Goal: Transaction & Acquisition: Book appointment/travel/reservation

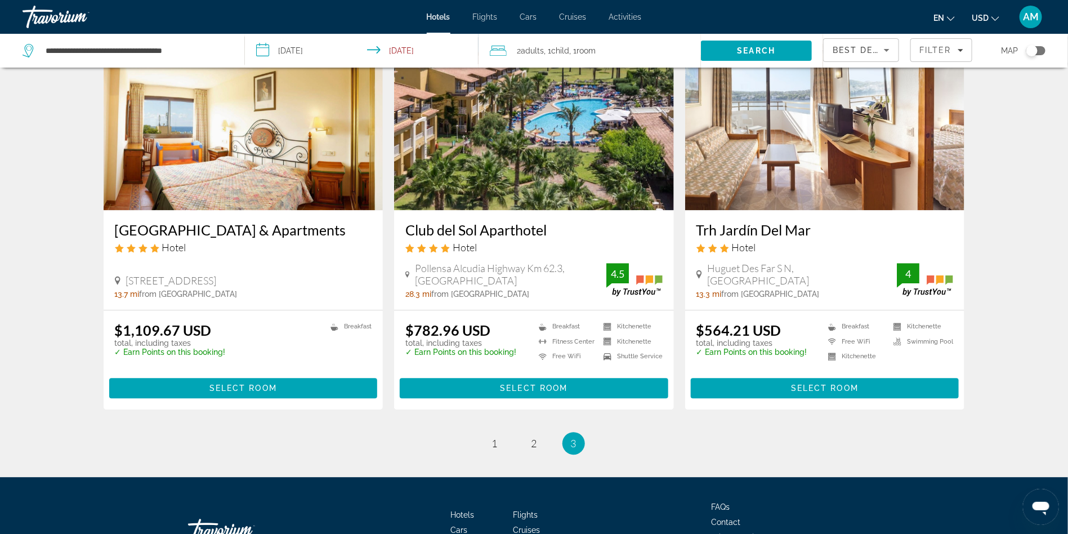
scroll to position [1222, 0]
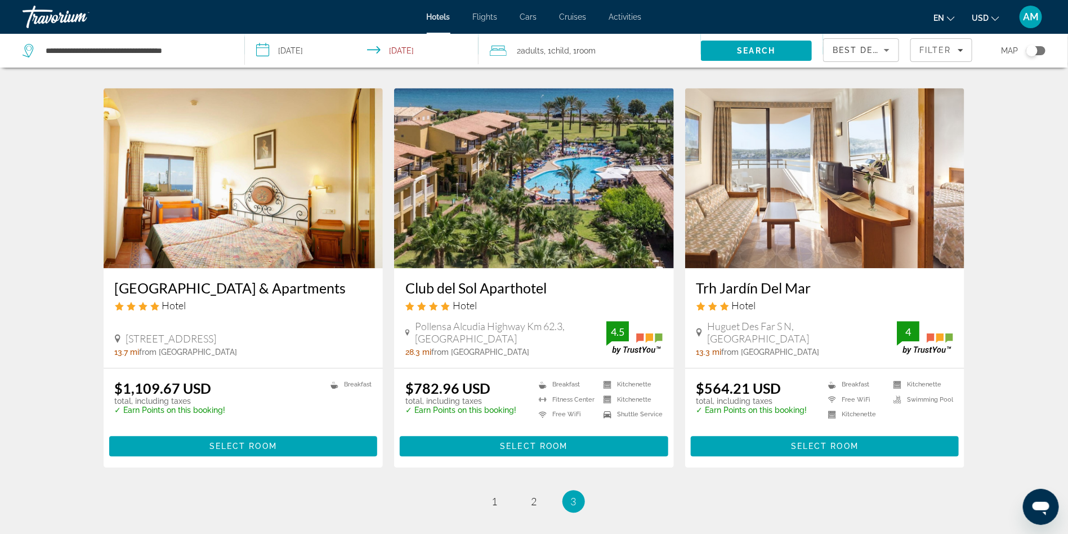
click at [804, 212] on img "Main content" at bounding box center [825, 178] width 280 height 180
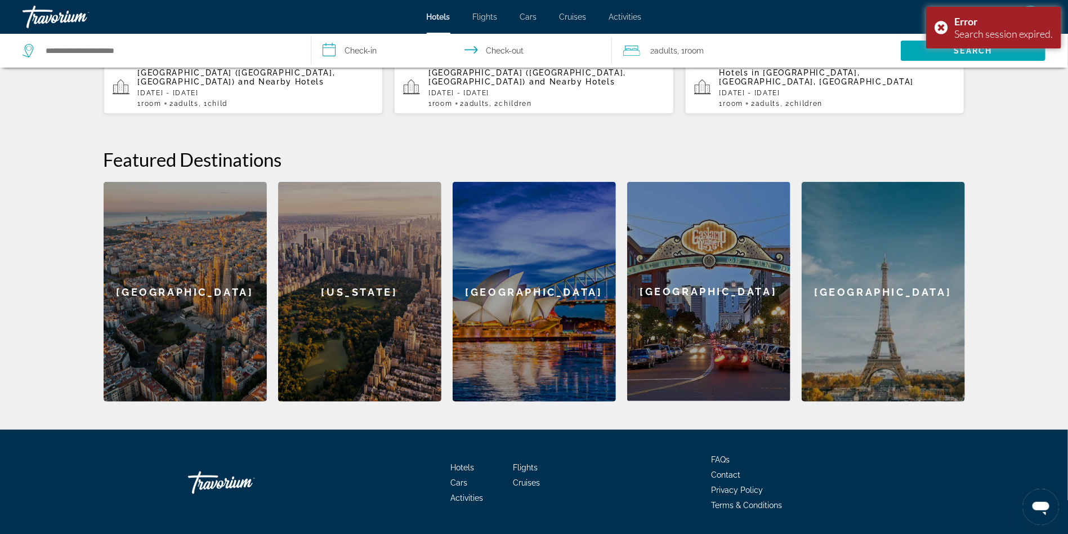
scroll to position [383, 0]
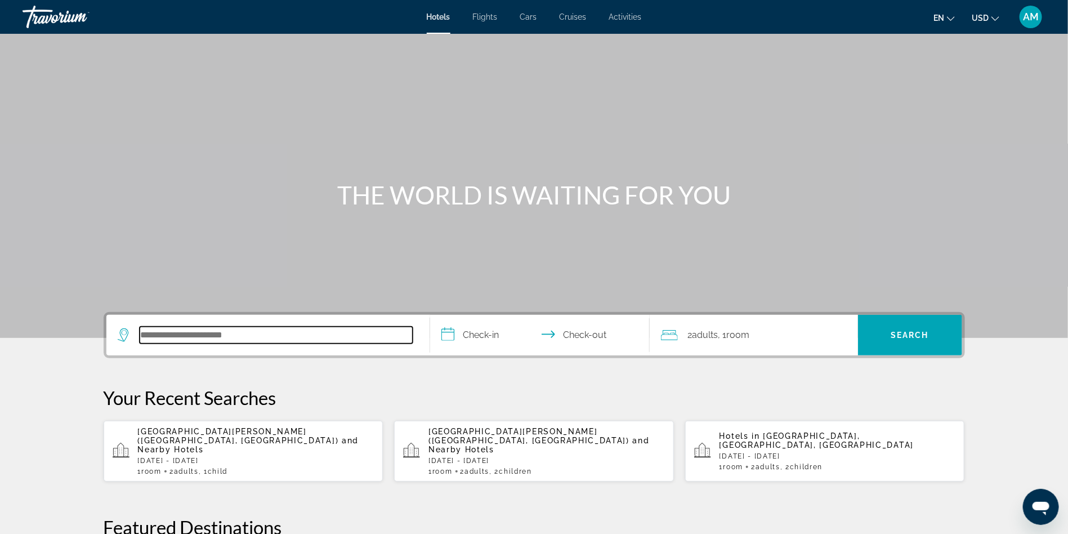
click at [243, 340] on input "Search hotel destination" at bounding box center [276, 334] width 273 height 17
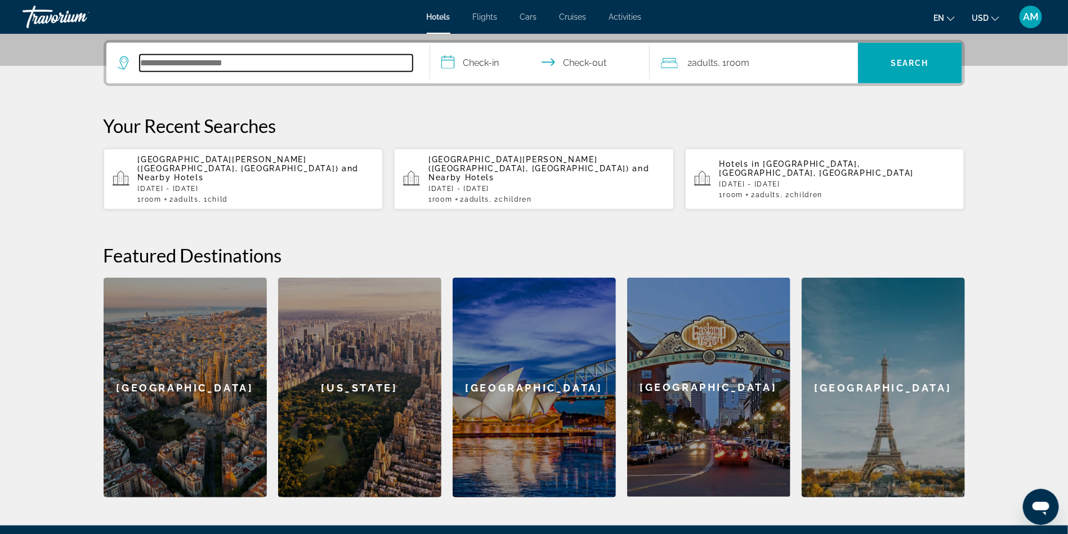
scroll to position [275, 0]
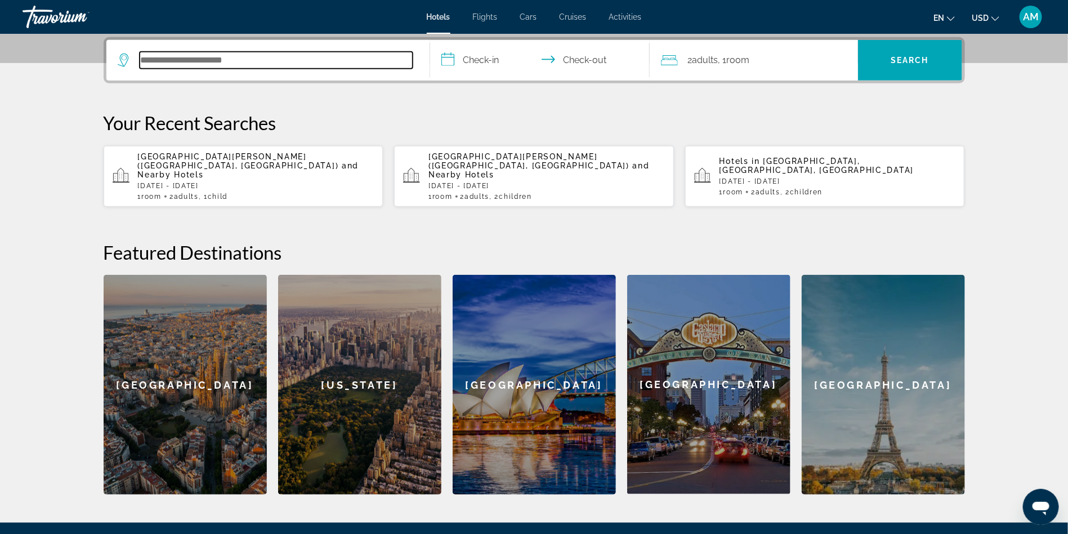
click at [294, 61] on input "Search hotel destination" at bounding box center [276, 60] width 273 height 17
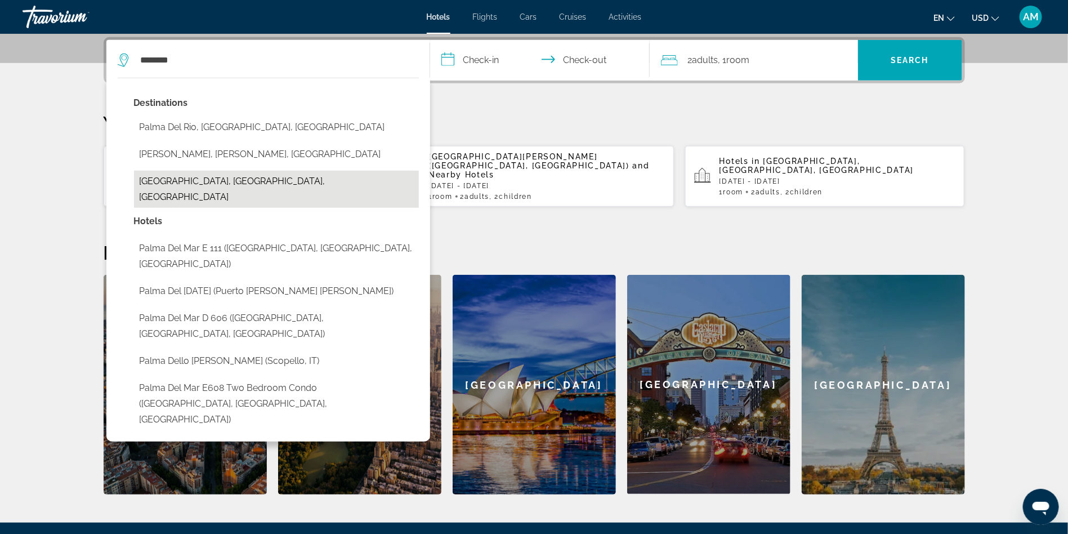
click at [203, 184] on button "[GEOGRAPHIC_DATA], [GEOGRAPHIC_DATA], [GEOGRAPHIC_DATA]" at bounding box center [276, 189] width 285 height 37
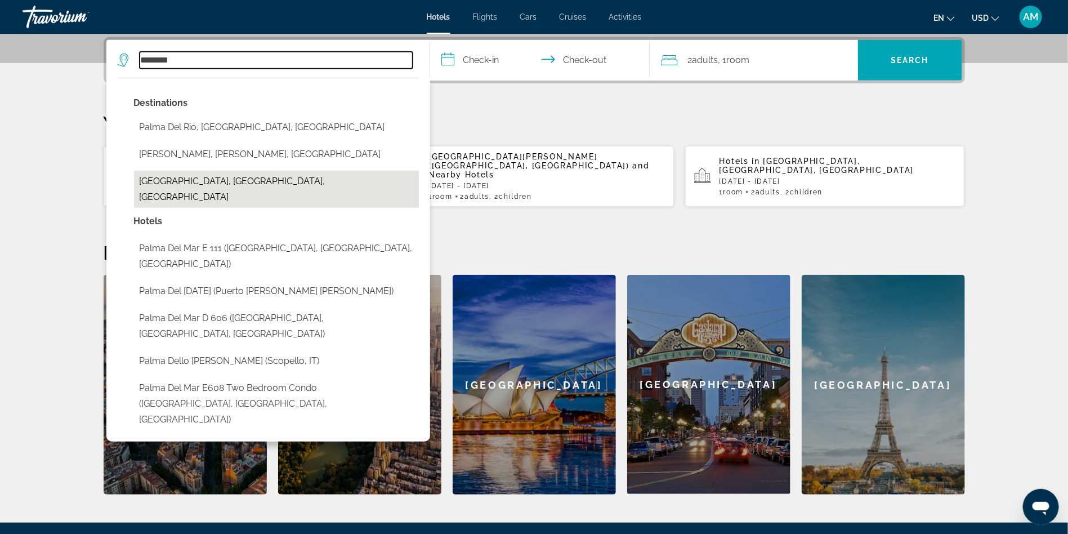
type input "**********"
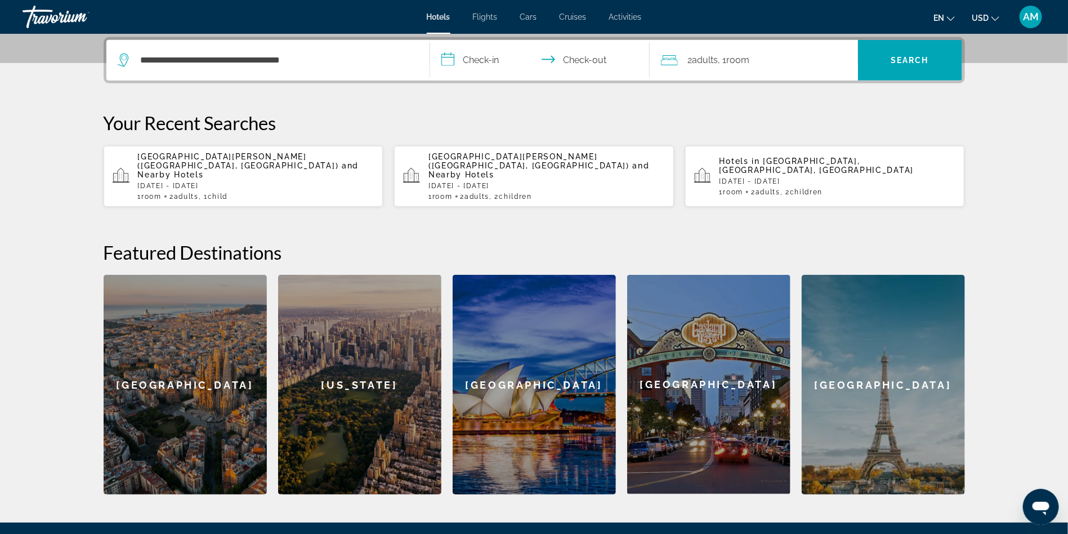
click at [482, 59] on input "**********" at bounding box center [542, 62] width 224 height 44
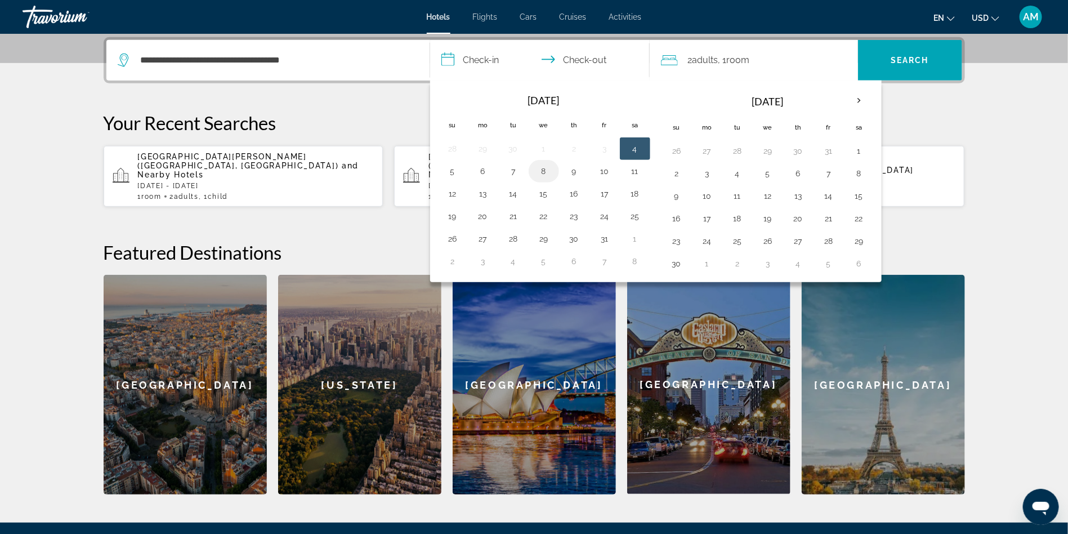
click at [544, 171] on button "8" at bounding box center [544, 171] width 18 height 16
click at [511, 193] on button "14" at bounding box center [513, 194] width 18 height 16
type input "**********"
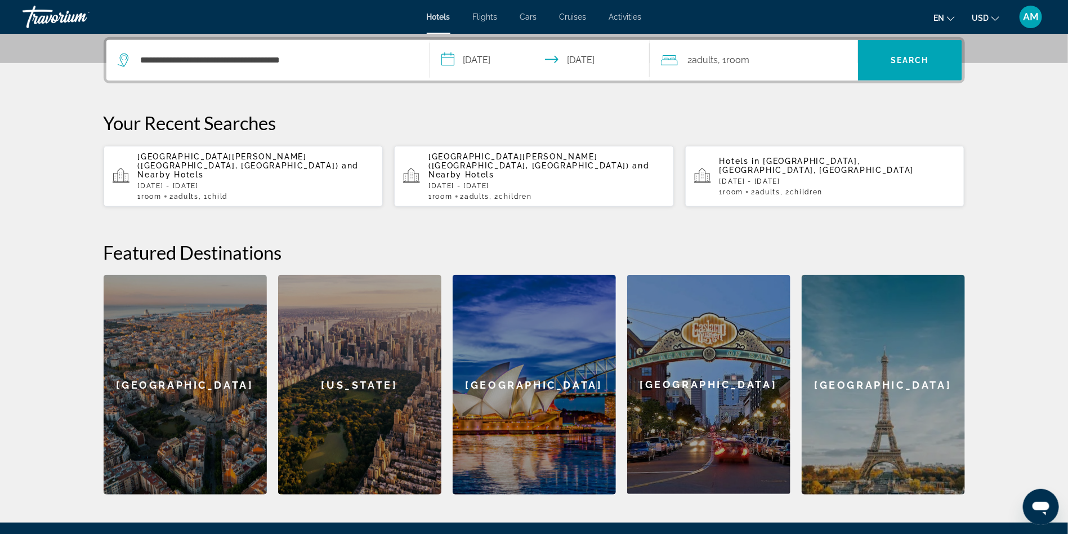
click at [718, 67] on span "2 Adult Adults" at bounding box center [703, 60] width 30 height 16
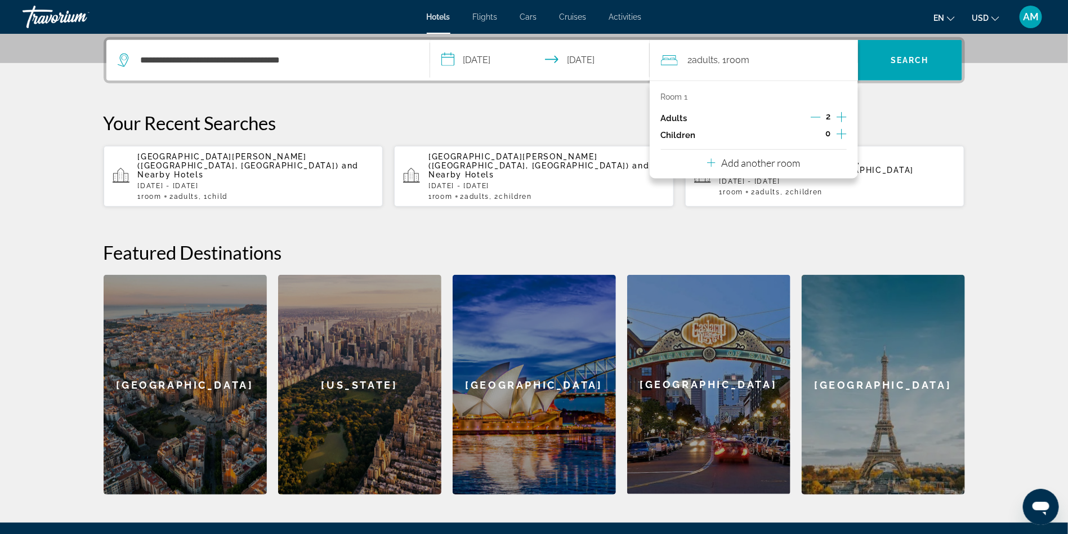
click at [844, 136] on icon "Increment children" at bounding box center [842, 134] width 10 height 14
click at [717, 172] on div "Travelers: 2 adults, 1 child" at bounding box center [705, 165] width 71 height 32
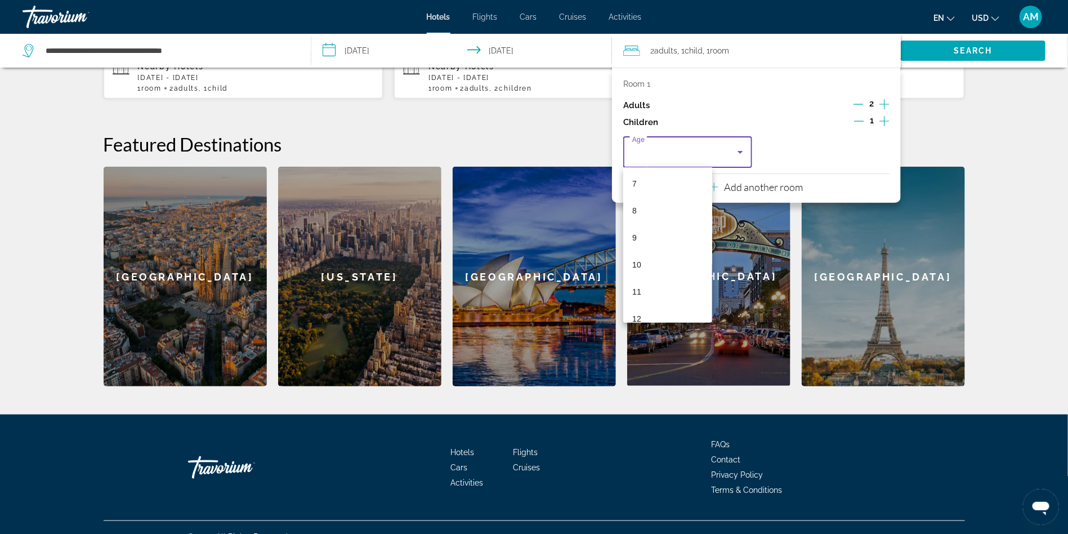
scroll to position [198, 0]
click at [681, 261] on mat-option "10" at bounding box center [667, 257] width 89 height 27
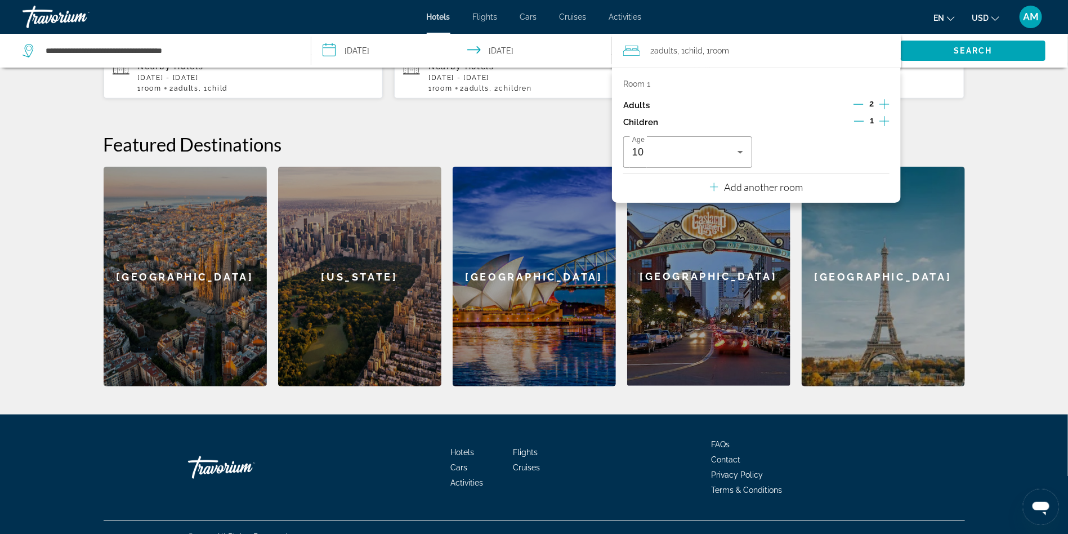
click at [955, 133] on h2 "Featured Destinations" at bounding box center [534, 144] width 861 height 23
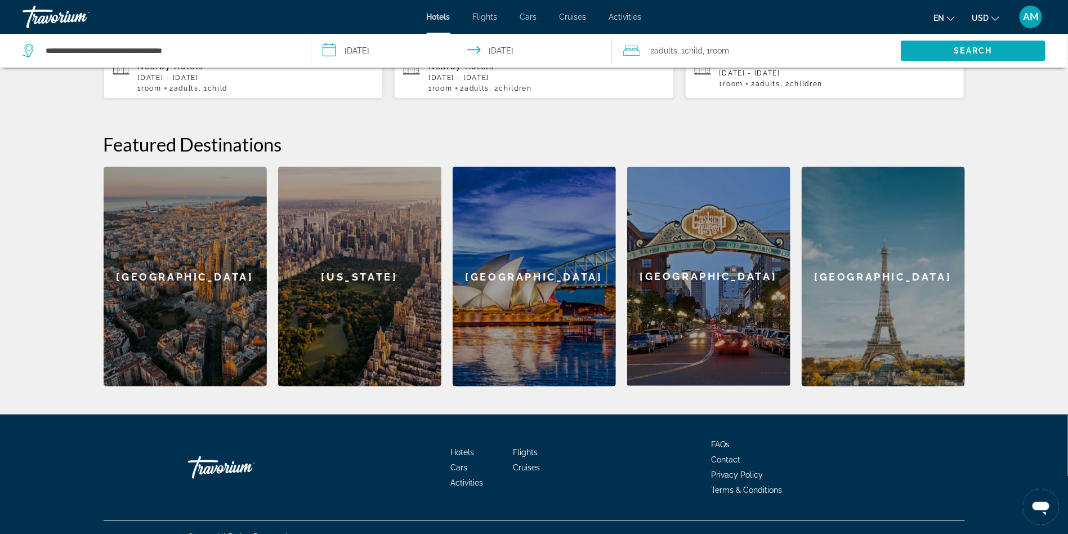
click at [924, 47] on span "Search" at bounding box center [973, 50] width 145 height 27
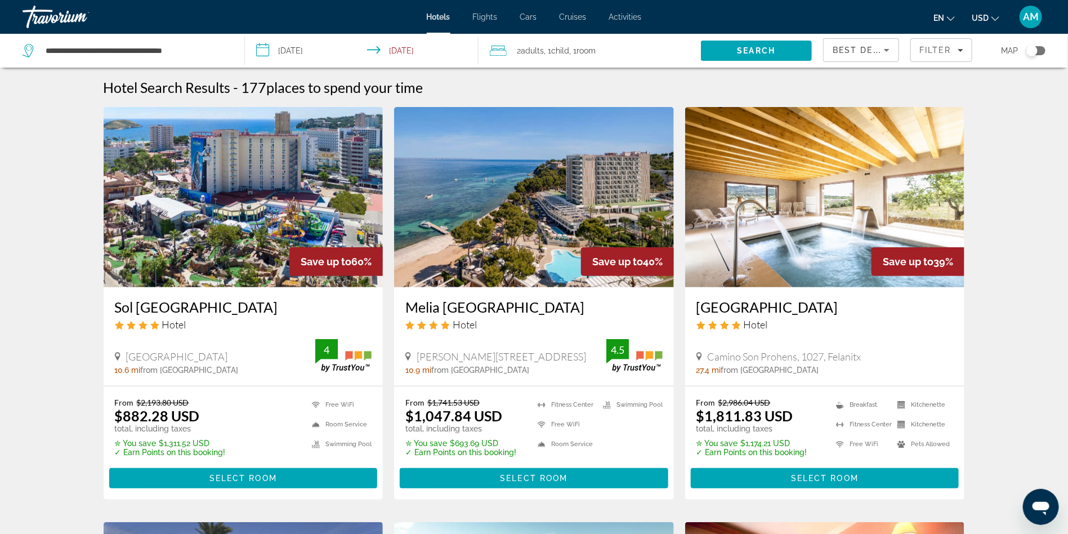
click at [226, 224] on img "Main content" at bounding box center [244, 197] width 280 height 180
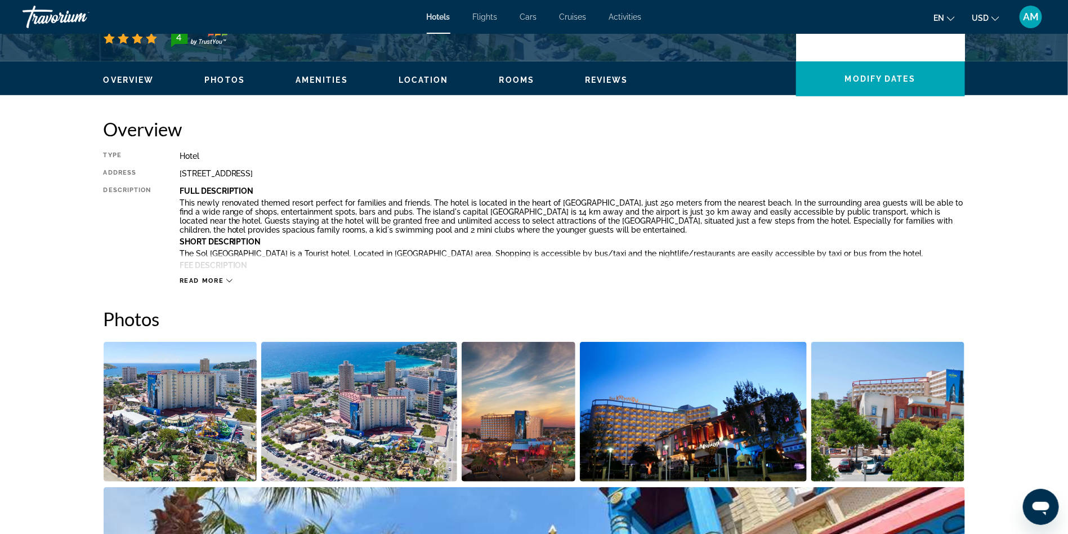
scroll to position [220, 0]
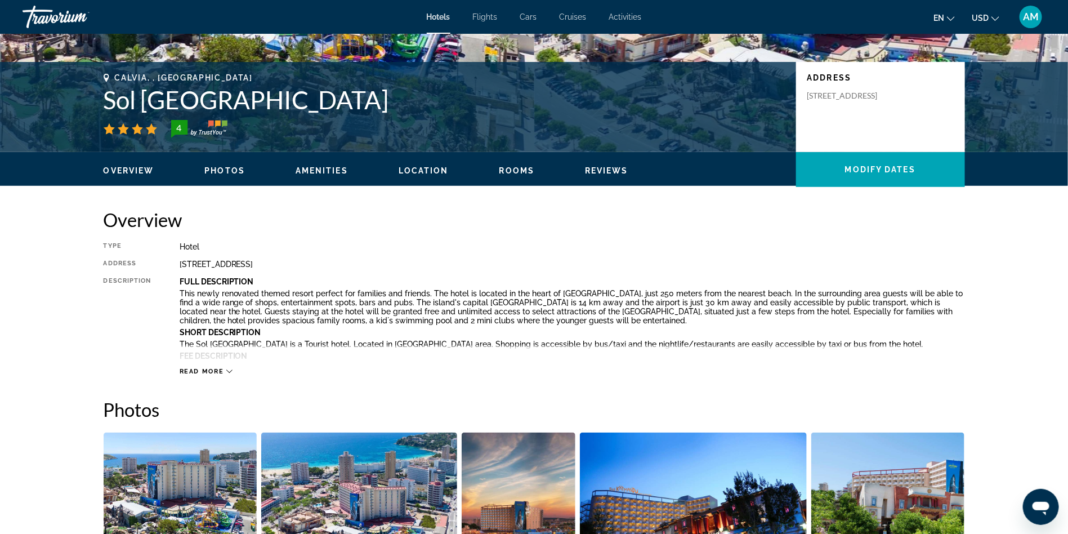
click at [213, 373] on span "Read more" at bounding box center [202, 371] width 44 height 7
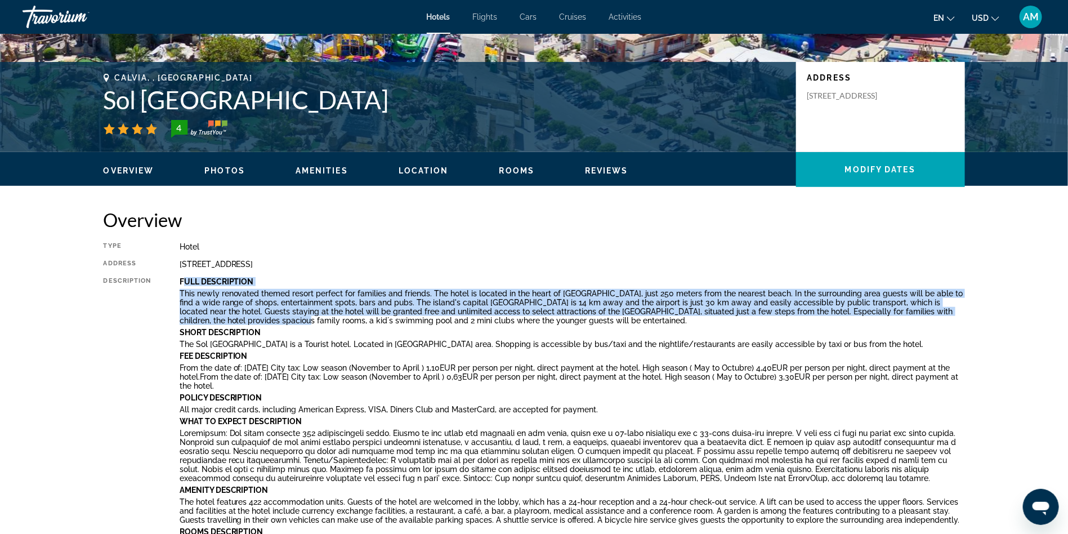
drag, startPoint x: 181, startPoint y: 283, endPoint x: 266, endPoint y: 322, distance: 94.0
click at [266, 322] on div "Full Description This newly renovated themed resort perfect for families and fr…" at bounding box center [572, 463] width 785 height 372
drag, startPoint x: 266, startPoint y: 322, endPoint x: 270, endPoint y: 330, distance: 8.8
click at [270, 330] on div "Full Description This newly renovated themed resort perfect for families and fr…" at bounding box center [572, 463] width 785 height 372
drag, startPoint x: 182, startPoint y: 283, endPoint x: 550, endPoint y: 319, distance: 369.9
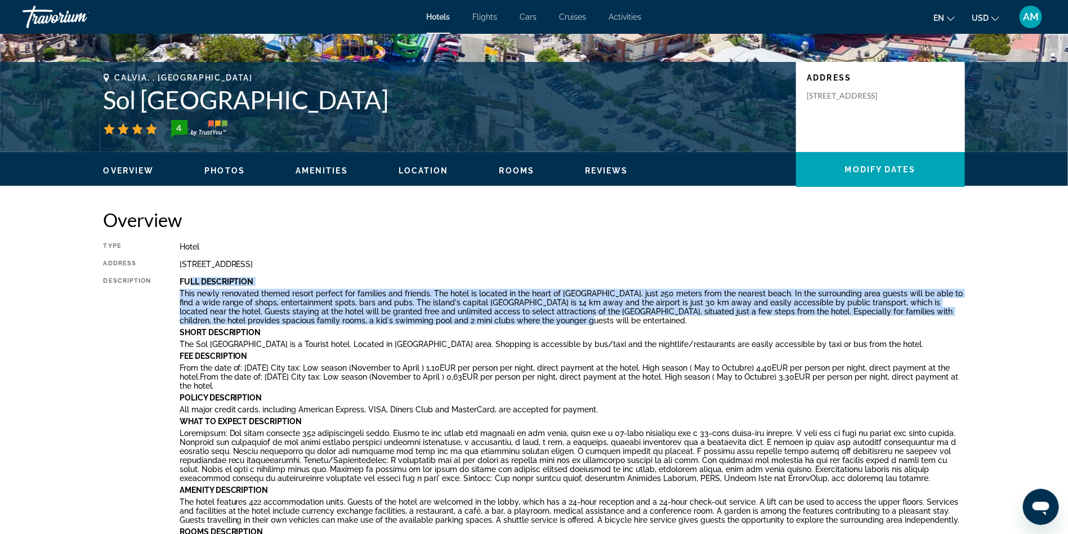
click at [550, 319] on div "Full Description This newly renovated themed resort perfect for families and fr…" at bounding box center [572, 463] width 785 height 372
copy div "ull Description This newly renovated themed resort perfect for families and fri…"
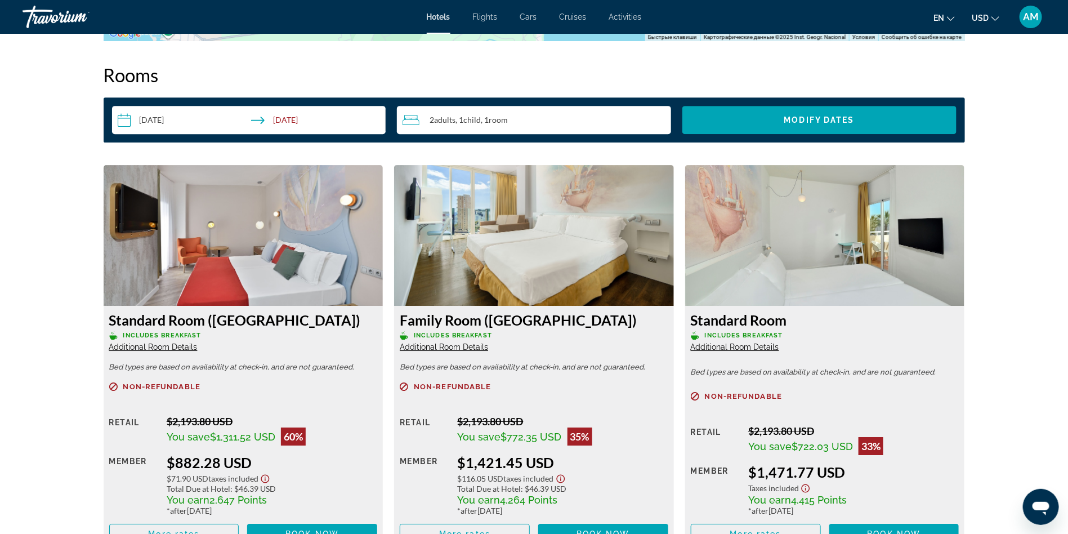
scroll to position [1751, 0]
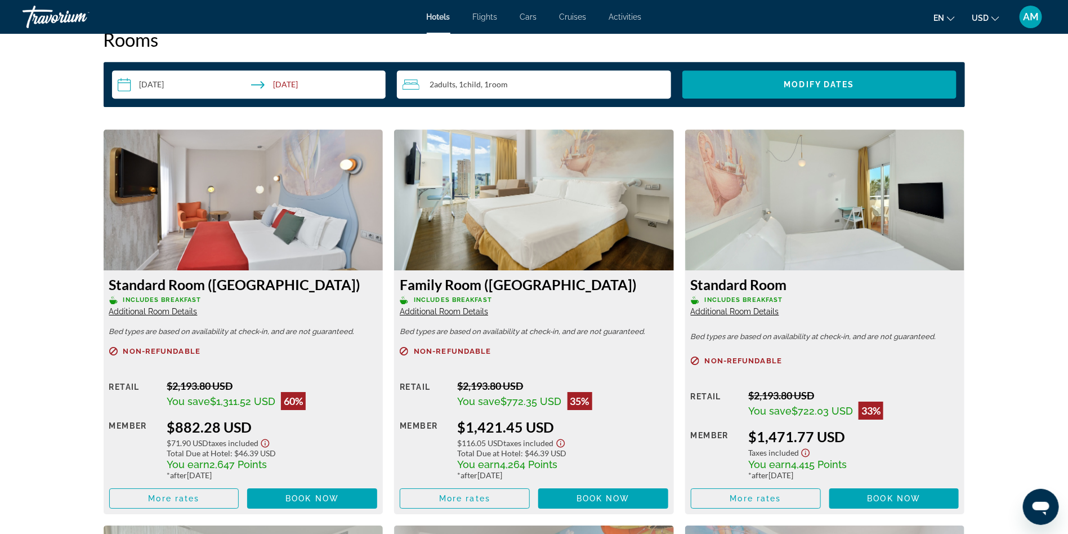
click at [200, 276] on h3 "Standard Room ([GEOGRAPHIC_DATA])" at bounding box center [243, 284] width 269 height 17
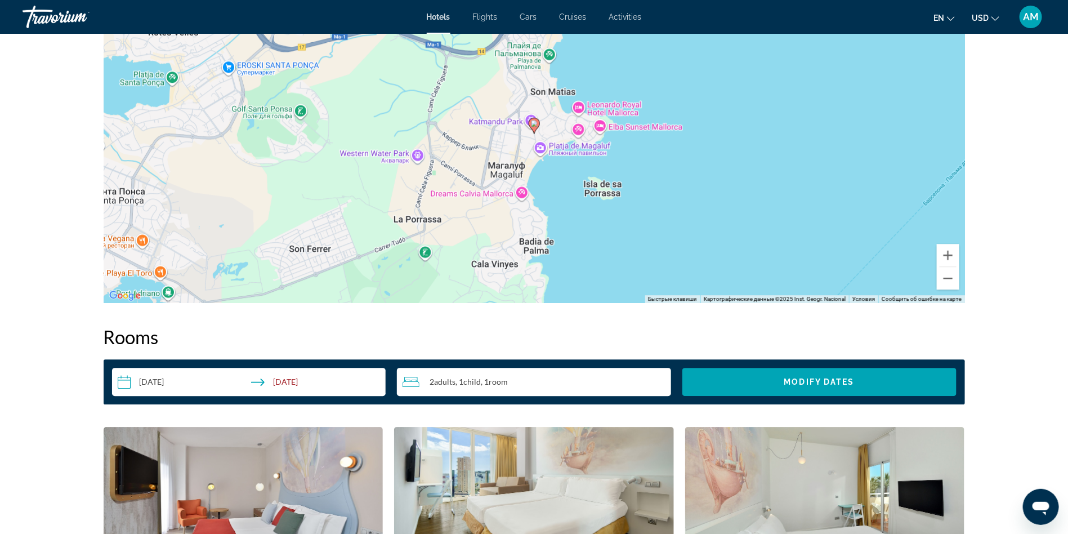
scroll to position [1292, 0]
